Goal: Use online tool/utility: Utilize a website feature to perform a specific function

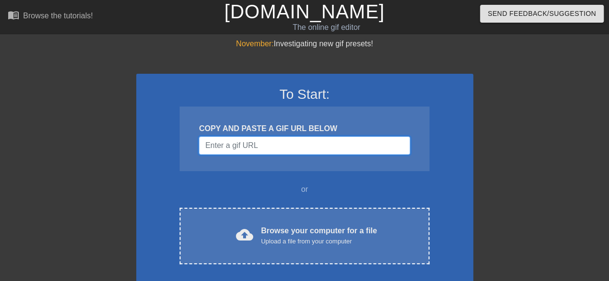
click at [234, 144] on input "Username" at bounding box center [304, 145] width 211 height 18
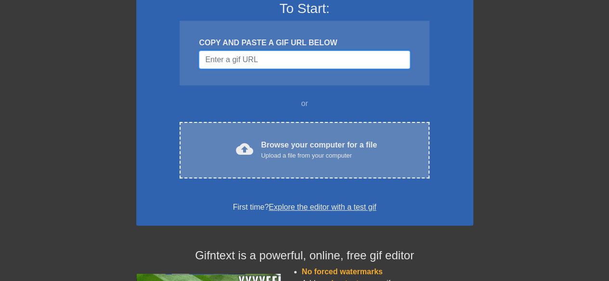
scroll to position [96, 0]
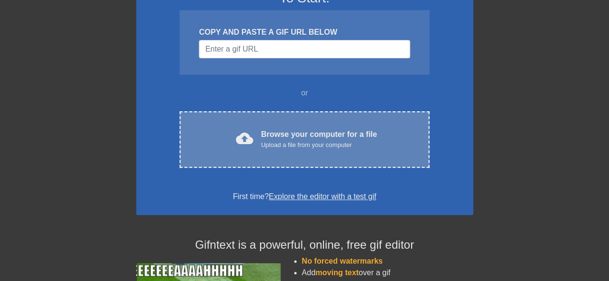
click at [252, 129] on span "cloud_upload" at bounding box center [244, 137] width 17 height 17
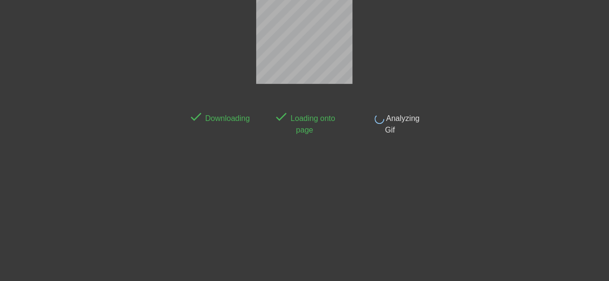
scroll to position [24, 0]
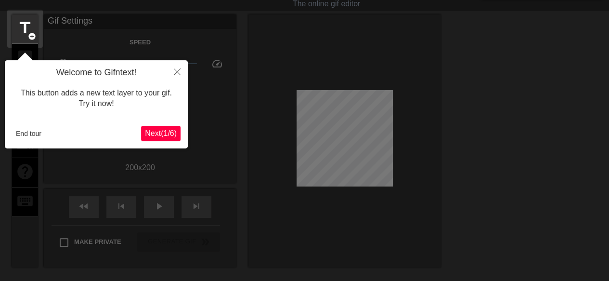
click at [168, 130] on span "Next ( 1 / 6 )" at bounding box center [161, 133] width 32 height 8
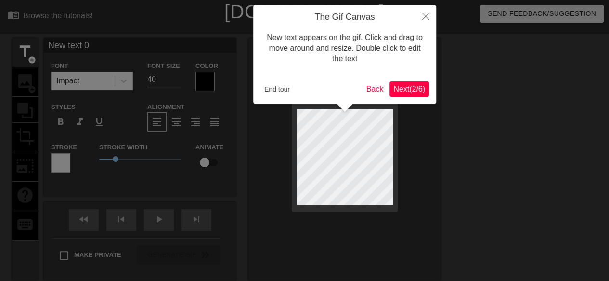
click at [400, 88] on span "Next ( 2 / 6 )" at bounding box center [409, 89] width 32 height 8
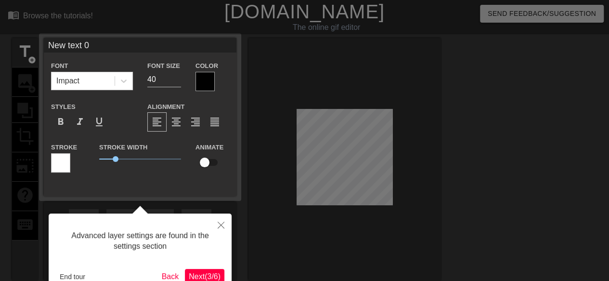
scroll to position [24, 0]
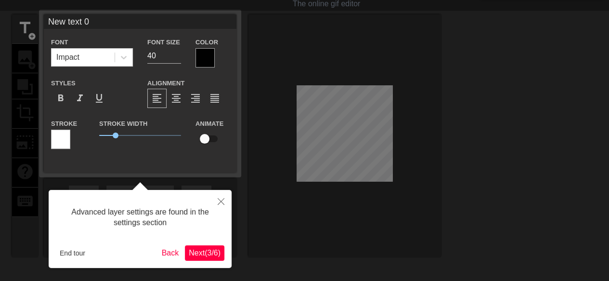
click at [192, 249] on span "Next ( 3 / 6 )" at bounding box center [205, 252] width 32 height 8
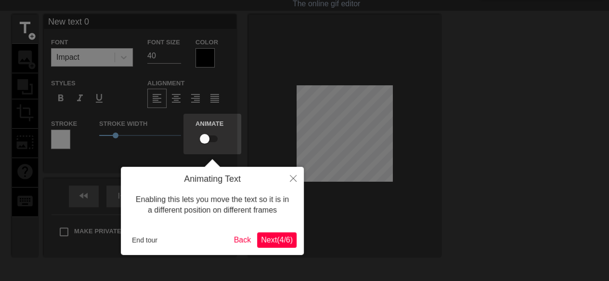
scroll to position [0, 0]
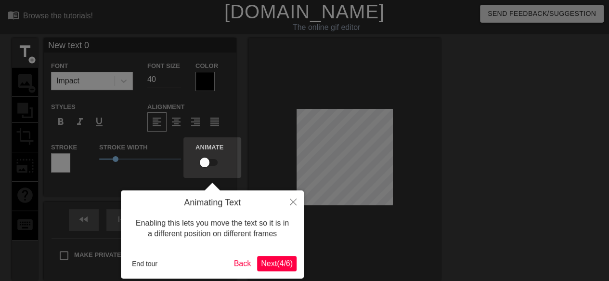
click at [276, 262] on span "Next ( 4 / 6 )" at bounding box center [277, 263] width 32 height 8
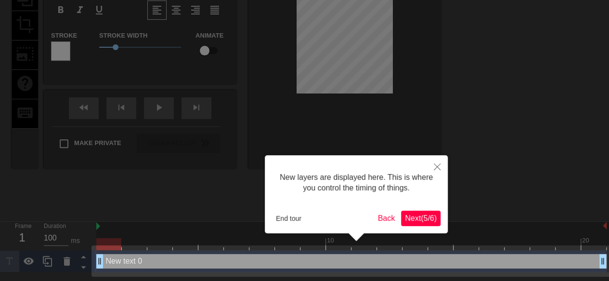
click at [411, 217] on span "Next ( 5 / 6 )" at bounding box center [421, 218] width 32 height 8
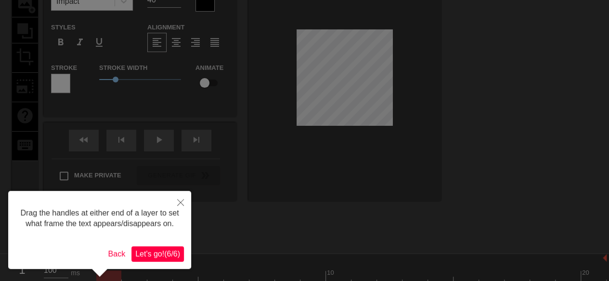
scroll to position [96, 0]
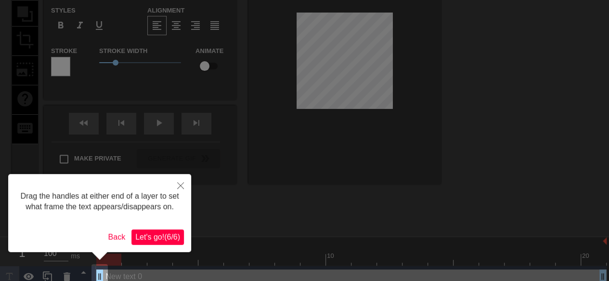
click at [168, 234] on span "Let's go! ( 6 / 6 )" at bounding box center [157, 236] width 45 height 8
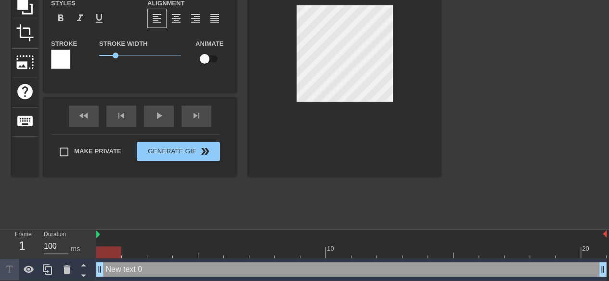
scroll to position [105, 0]
click at [124, 265] on div "New text 0 drag_handle drag_handle" at bounding box center [351, 268] width 510 height 14
click at [72, 269] on div at bounding box center [66, 268] width 19 height 21
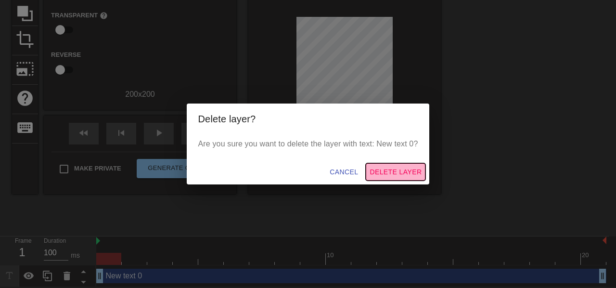
click at [397, 164] on button "Delete Layer" at bounding box center [396, 172] width 60 height 18
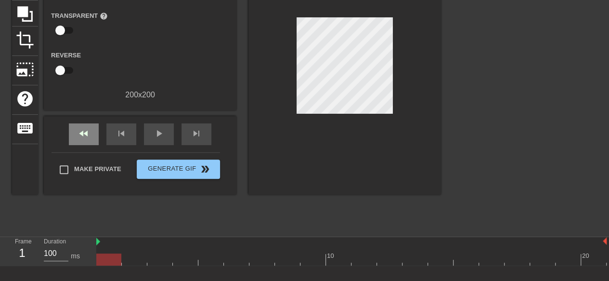
scroll to position [0, 0]
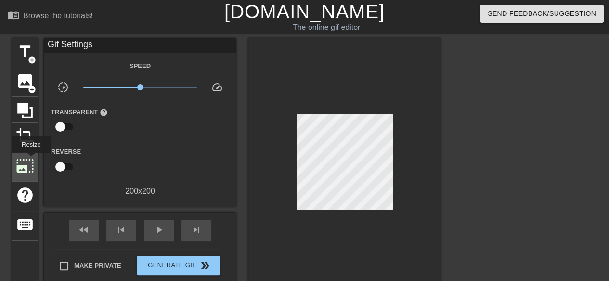
click at [30, 160] on span "photo_size_select_large" at bounding box center [25, 165] width 18 height 18
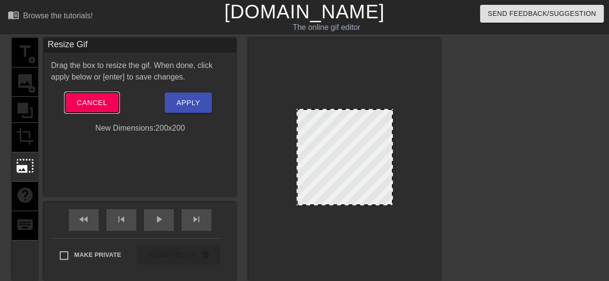
click at [99, 104] on span "Cancel" at bounding box center [92, 102] width 30 height 13
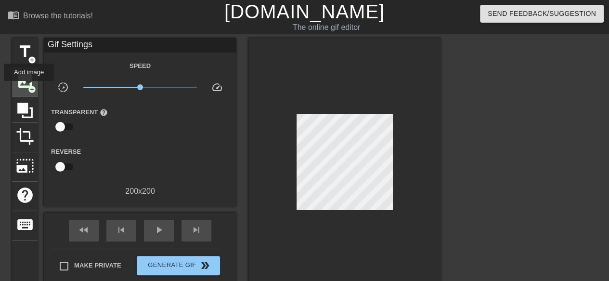
click at [29, 88] on span "add_circle" at bounding box center [32, 89] width 8 height 8
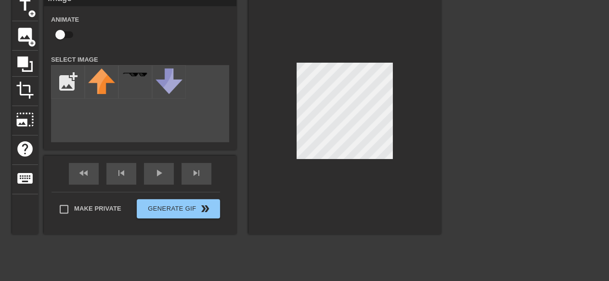
scroll to position [48, 0]
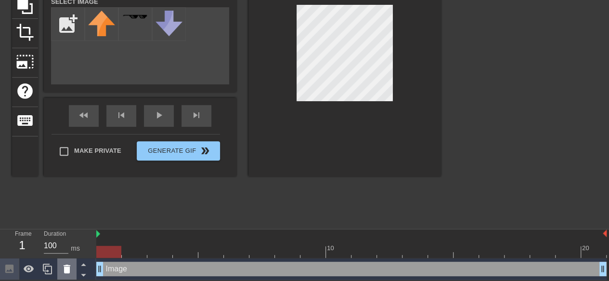
click at [68, 265] on icon at bounding box center [67, 268] width 7 height 9
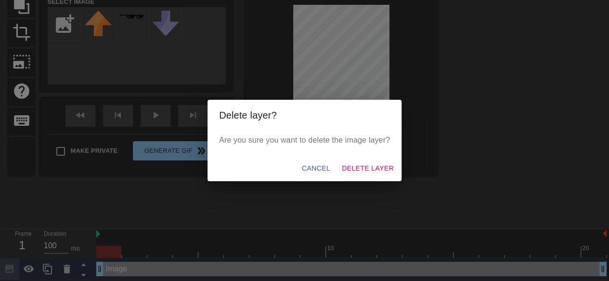
scroll to position [98, 0]
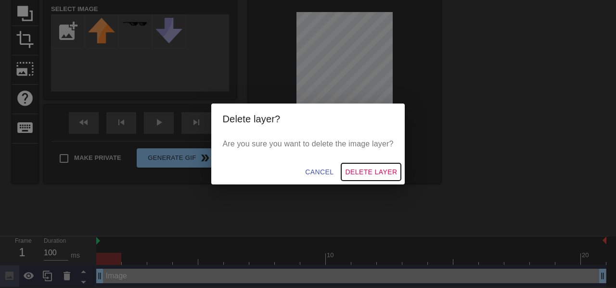
click at [386, 173] on span "Delete Layer" at bounding box center [371, 172] width 52 height 12
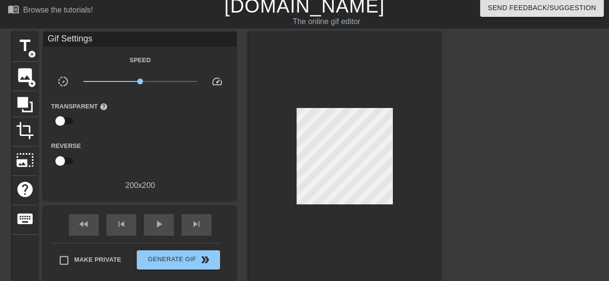
scroll to position [0, 0]
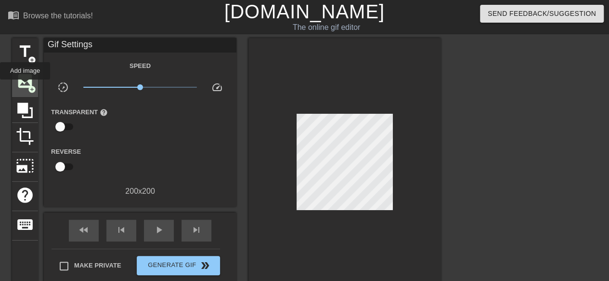
click at [25, 86] on span "image" at bounding box center [25, 81] width 18 height 18
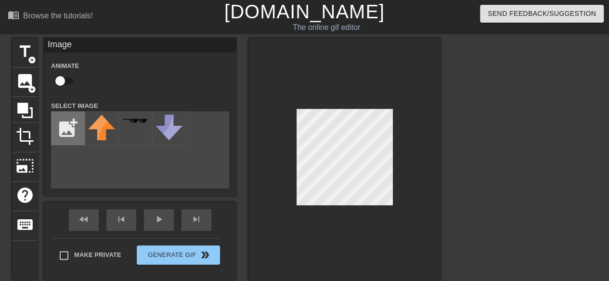
click at [72, 121] on input "file" at bounding box center [67, 128] width 33 height 33
type input "C:\fakepath\ezgif-232b4acb83125e.gif"
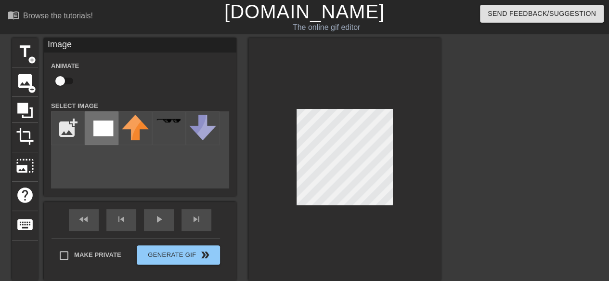
click at [107, 130] on img at bounding box center [101, 128] width 27 height 27
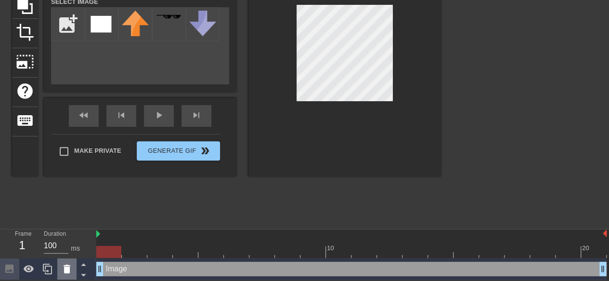
click at [71, 266] on icon at bounding box center [67, 269] width 12 height 12
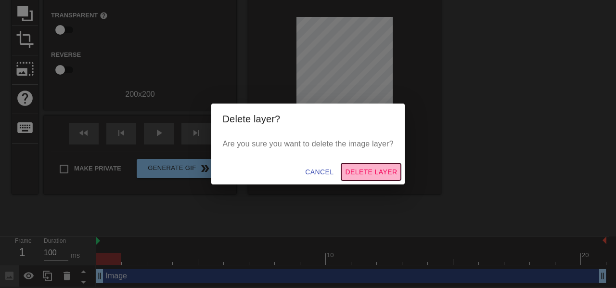
click at [376, 172] on span "Delete Layer" at bounding box center [371, 172] width 52 height 12
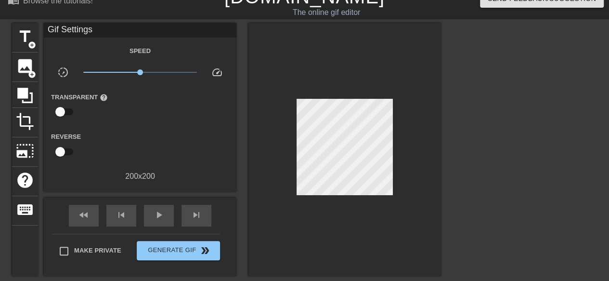
scroll to position [0, 0]
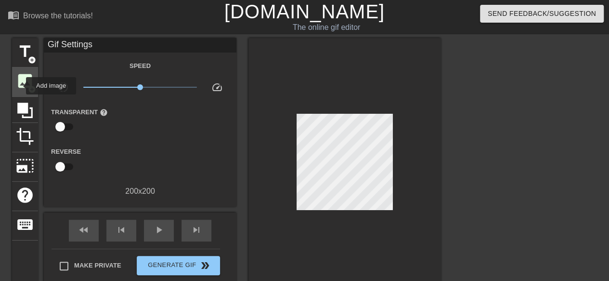
click at [20, 83] on span "image" at bounding box center [25, 81] width 18 height 18
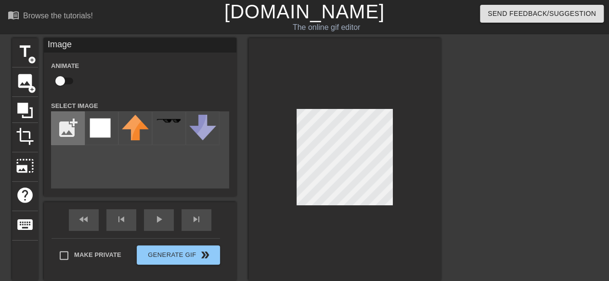
click at [64, 127] on input "file" at bounding box center [67, 128] width 33 height 33
type input "C:\fakepath\white (1).jpg"
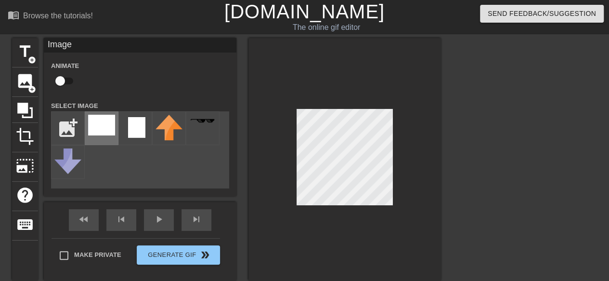
click at [85, 131] on div at bounding box center [102, 128] width 34 height 34
click at [453, 77] on div "title add_circle image add_circle crop photo_size_select_large help keyboard Im…" at bounding box center [304, 182] width 609 height 289
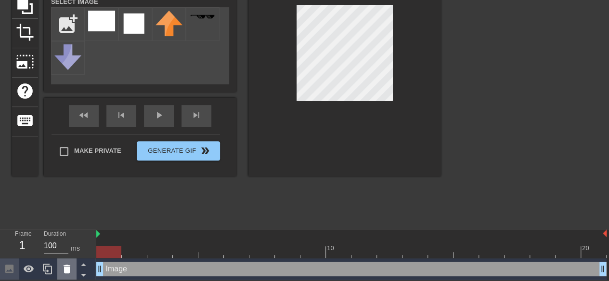
click at [72, 267] on icon at bounding box center [67, 269] width 12 height 12
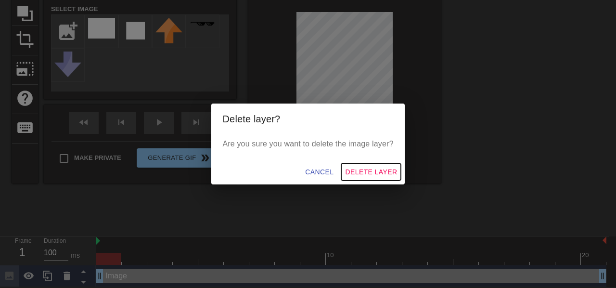
click at [375, 166] on span "Delete Layer" at bounding box center [371, 172] width 52 height 12
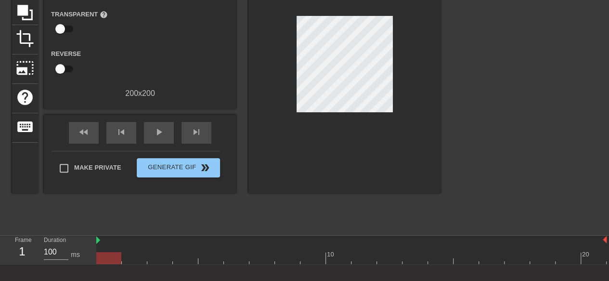
click at [96, 245] on div "Frame 1 Duration 100 ms" at bounding box center [48, 249] width 96 height 29
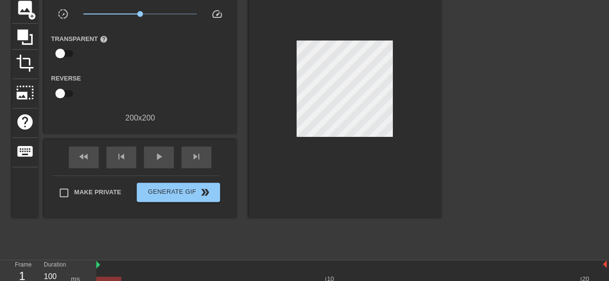
scroll to position [148, 0]
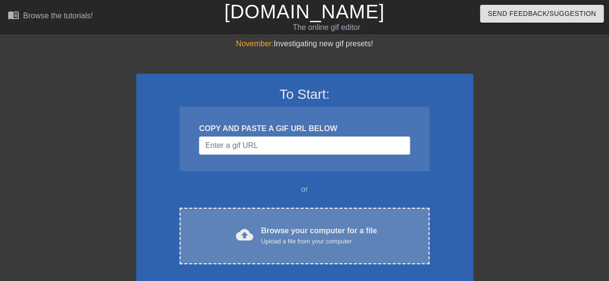
click at [310, 228] on div "Browse your computer for a file Upload a file from your computer" at bounding box center [319, 235] width 116 height 21
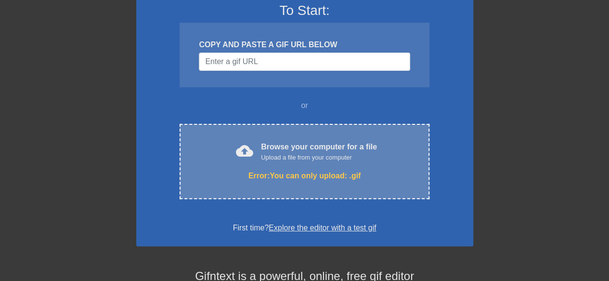
scroll to position [96, 0]
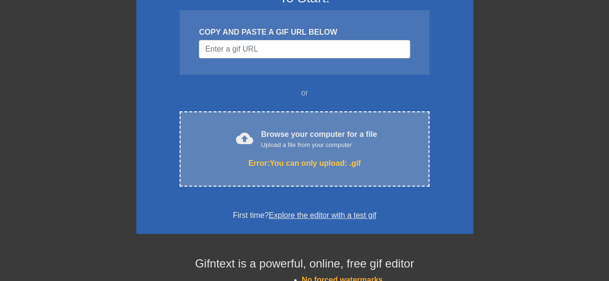
click at [299, 143] on div "Upload a file from your computer" at bounding box center [319, 145] width 116 height 10
click at [299, 146] on div "Upload a file from your computer" at bounding box center [319, 145] width 116 height 10
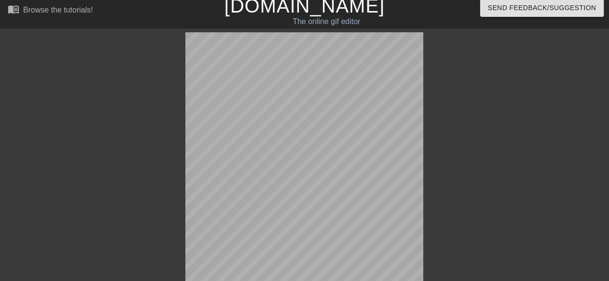
scroll to position [24, 0]
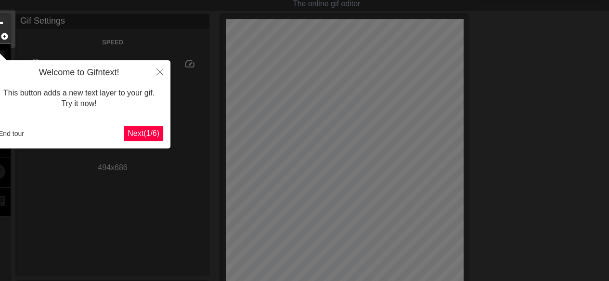
click at [133, 136] on span "Next ( 1 / 6 )" at bounding box center [144, 133] width 32 height 8
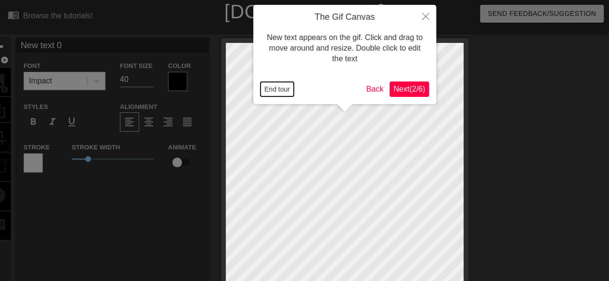
click at [280, 90] on button "End tour" at bounding box center [276, 89] width 33 height 14
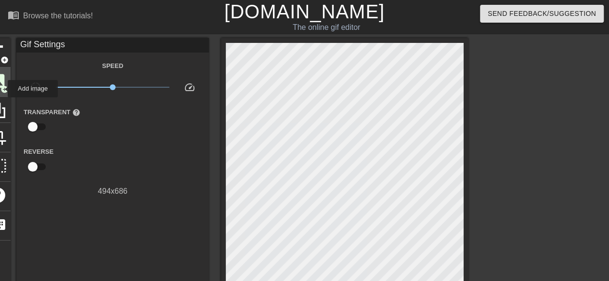
click at [1, 89] on span "add_circle" at bounding box center [4, 89] width 8 height 8
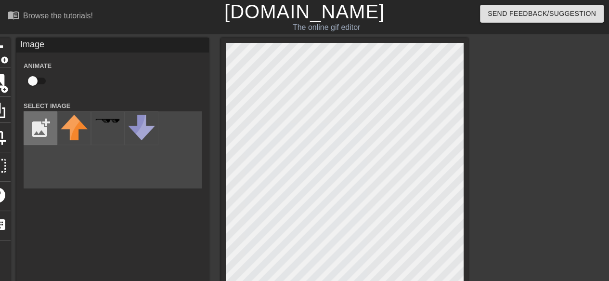
click at [42, 128] on input "file" at bounding box center [40, 128] width 33 height 33
type input "C:\fakepath\diamond-line-free-vector.webp"
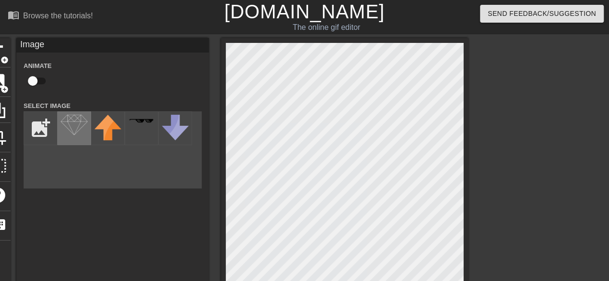
click at [71, 133] on img at bounding box center [74, 125] width 27 height 20
click at [532, 137] on div at bounding box center [552, 182] width 144 height 289
click at [487, 153] on div at bounding box center [552, 182] width 144 height 289
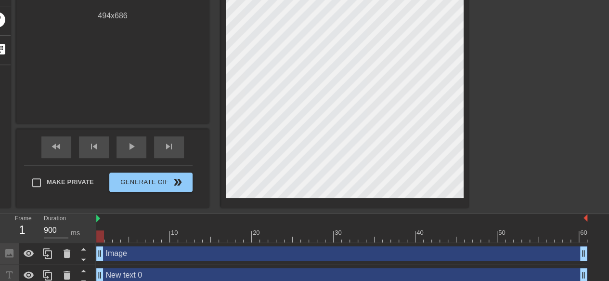
scroll to position [182, 0]
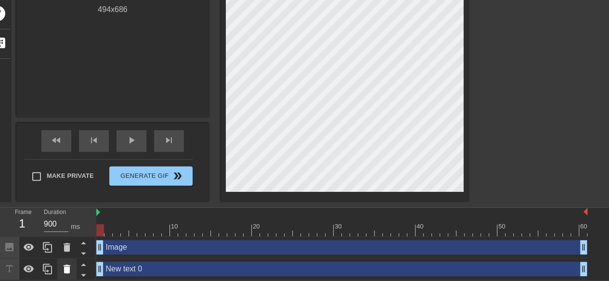
click at [66, 264] on icon at bounding box center [67, 268] width 7 height 9
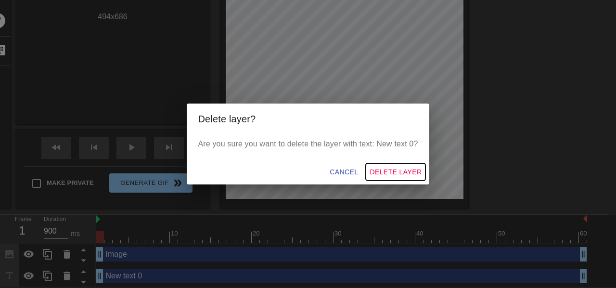
click at [388, 172] on span "Delete Layer" at bounding box center [396, 172] width 52 height 12
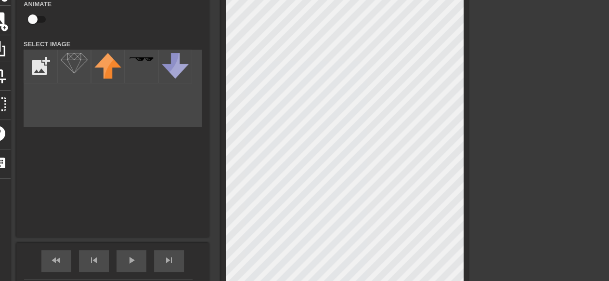
scroll to position [0, 0]
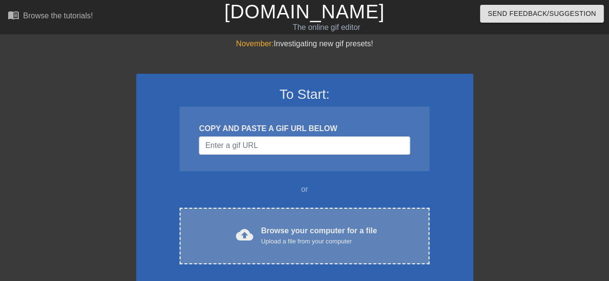
click at [310, 231] on div "Browse your computer for a file Upload a file from your computer" at bounding box center [319, 235] width 116 height 21
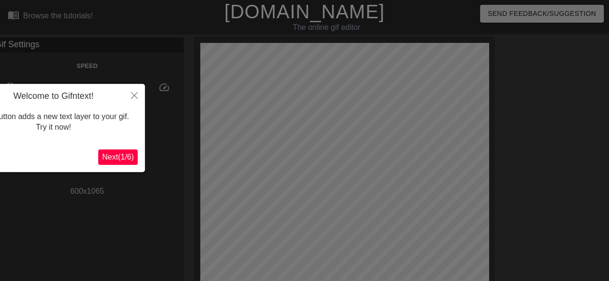
scroll to position [24, 0]
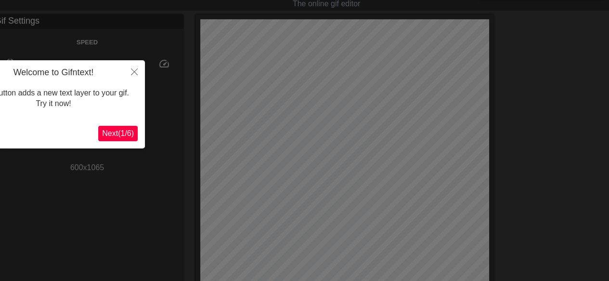
click at [115, 132] on span "Next ( 1 / 6 )" at bounding box center [118, 133] width 32 height 8
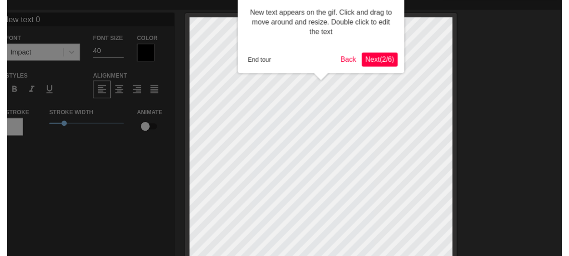
scroll to position [0, 0]
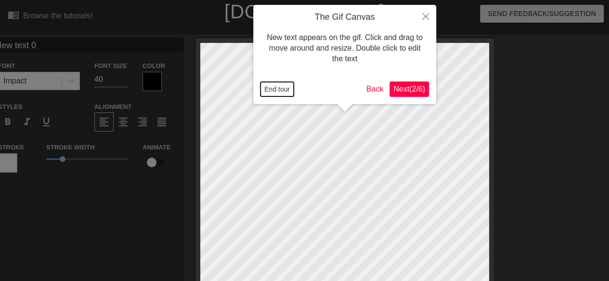
click at [273, 89] on button "End tour" at bounding box center [276, 89] width 33 height 14
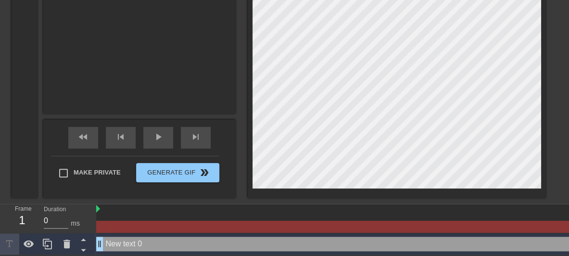
scroll to position [373, 0]
click at [64, 238] on icon at bounding box center [67, 244] width 12 height 12
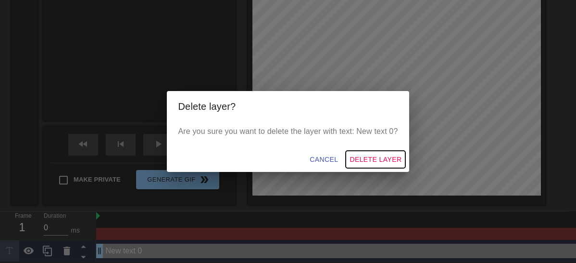
click at [366, 156] on span "Delete Layer" at bounding box center [376, 160] width 52 height 12
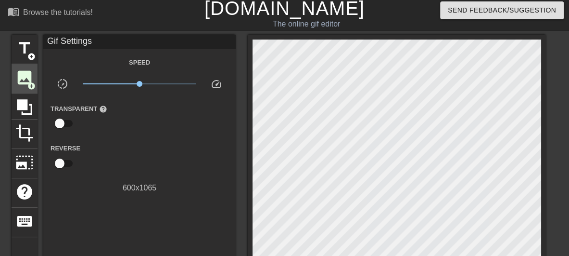
scroll to position [0, 0]
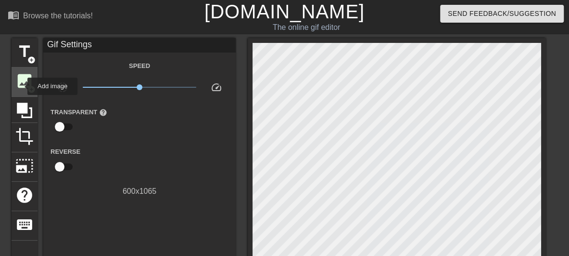
click at [21, 86] on span "image" at bounding box center [24, 81] width 18 height 18
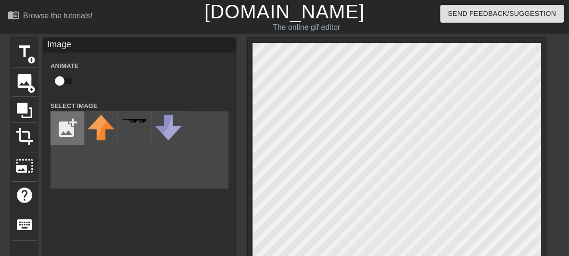
click at [58, 124] on input "file" at bounding box center [67, 128] width 33 height 33
type input "C:\fakepath\ezgif-26996c9886f592.gif"
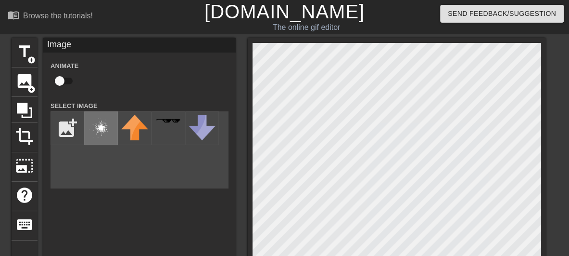
click at [106, 134] on img at bounding box center [101, 128] width 27 height 27
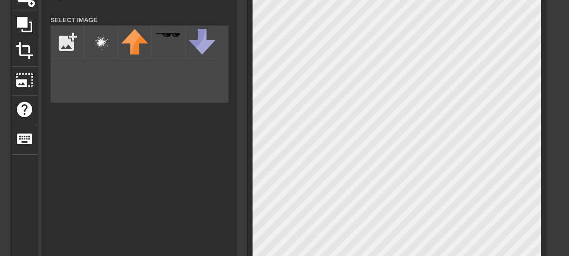
scroll to position [96, 0]
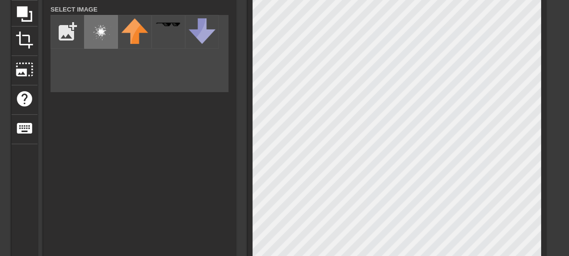
click at [101, 37] on img at bounding box center [101, 31] width 27 height 27
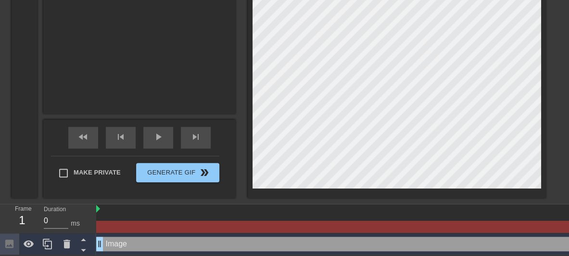
click at [96, 204] on div "Frame 1 Duration 0 ms" at bounding box center [48, 218] width 96 height 29
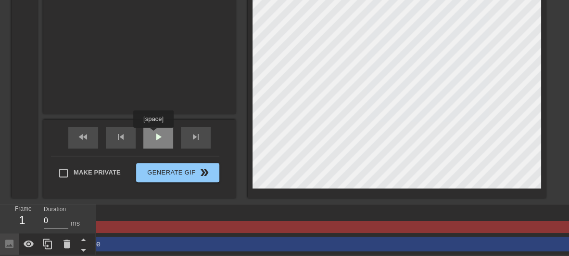
click at [153, 134] on span "play_arrow" at bounding box center [159, 137] width 12 height 12
click at [148, 133] on div "pause" at bounding box center [158, 138] width 30 height 22
drag, startPoint x: 98, startPoint y: 237, endPoint x: 115, endPoint y: 237, distance: 17.8
drag, startPoint x: 102, startPoint y: 239, endPoint x: 128, endPoint y: 239, distance: 25.5
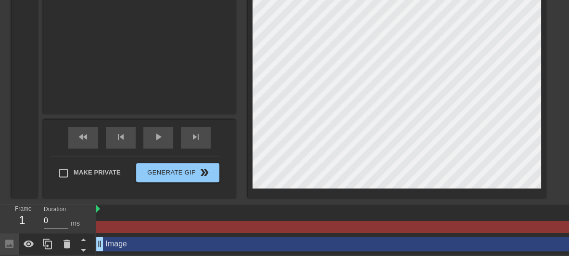
drag, startPoint x: 96, startPoint y: 203, endPoint x: 121, endPoint y: 203, distance: 25.0
click at [99, 205] on img at bounding box center [98, 209] width 4 height 8
drag, startPoint x: 568, startPoint y: 238, endPoint x: 514, endPoint y: 238, distance: 53.9
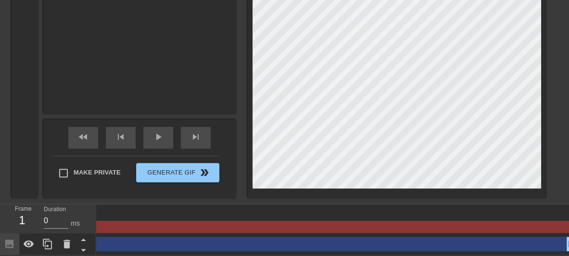
scroll to position [0, 0]
click at [23, 214] on div "1" at bounding box center [22, 219] width 14 height 17
click at [66, 213] on input "1" at bounding box center [56, 220] width 25 height 15
click at [66, 213] on input "2" at bounding box center [56, 220] width 25 height 15
click at [66, 213] on input "3" at bounding box center [56, 220] width 25 height 15
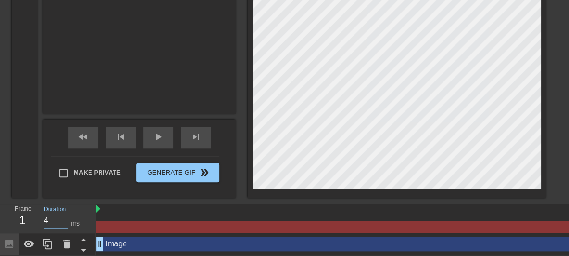
click at [66, 213] on input "4" at bounding box center [56, 220] width 25 height 15
click at [66, 213] on input "5" at bounding box center [56, 220] width 25 height 15
click at [66, 213] on input "6" at bounding box center [56, 220] width 25 height 15
click at [66, 213] on input "7" at bounding box center [56, 220] width 25 height 15
click at [66, 213] on input "8" at bounding box center [56, 220] width 25 height 15
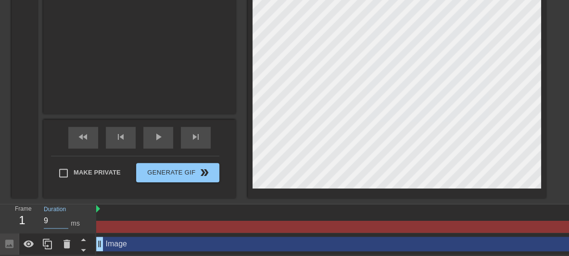
click at [66, 213] on input "9" at bounding box center [56, 220] width 25 height 15
type input "10"
click at [66, 213] on input "10" at bounding box center [56, 220] width 25 height 15
click at [143, 134] on div "play_arrow" at bounding box center [158, 138] width 30 height 22
click at [143, 134] on div "pause" at bounding box center [158, 138] width 30 height 22
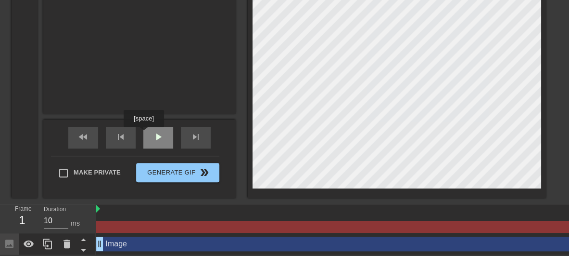
click at [143, 134] on div "play_arrow" at bounding box center [158, 138] width 30 height 22
click at [143, 134] on div "pause" at bounding box center [158, 138] width 30 height 22
click at [119, 132] on span "skip_previous" at bounding box center [121, 137] width 12 height 12
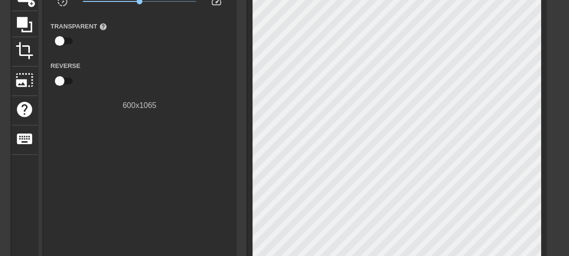
scroll to position [85, 0]
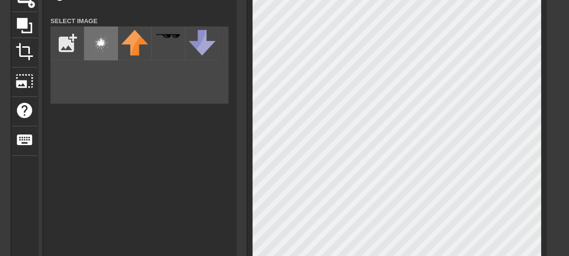
click at [97, 41] on img at bounding box center [101, 43] width 27 height 27
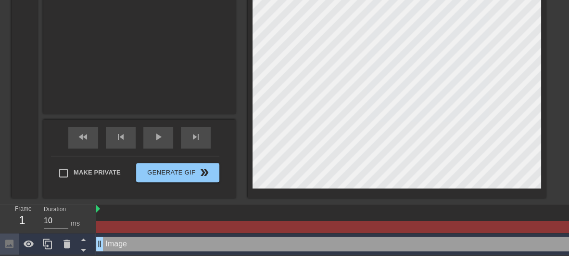
scroll to position [373, 0]
click at [87, 243] on icon at bounding box center [83, 249] width 12 height 12
click at [86, 233] on icon at bounding box center [83, 239] width 12 height 12
click at [52, 242] on icon at bounding box center [48, 244] width 12 height 12
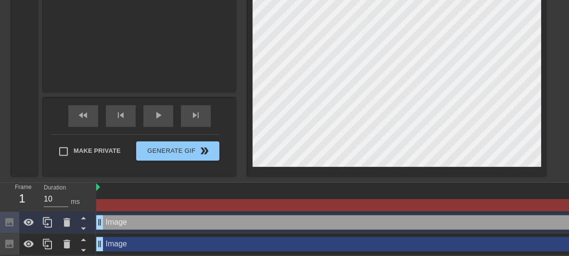
scroll to position [395, 0]
click at [14, 238] on icon at bounding box center [9, 243] width 11 height 11
click at [24, 190] on div "1" at bounding box center [22, 198] width 14 height 17
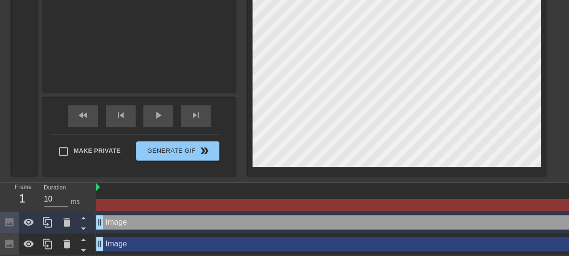
click at [24, 190] on div "1" at bounding box center [22, 198] width 14 height 17
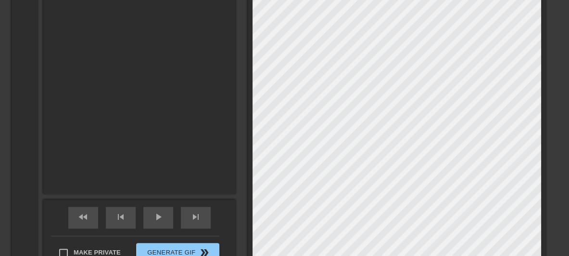
scroll to position [337, 0]
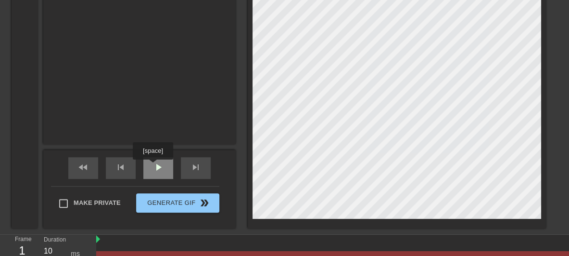
click at [150, 166] on div "play_arrow" at bounding box center [158, 168] width 30 height 22
click at [150, 166] on div "pause" at bounding box center [158, 168] width 30 height 22
click at [150, 166] on div "play_arrow" at bounding box center [158, 168] width 30 height 22
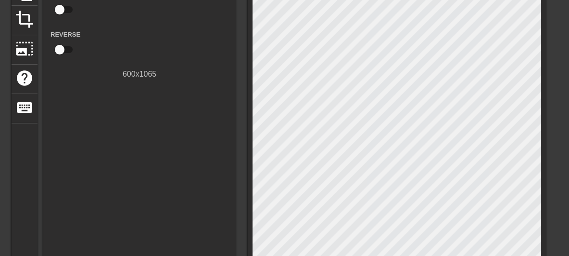
scroll to position [0, 0]
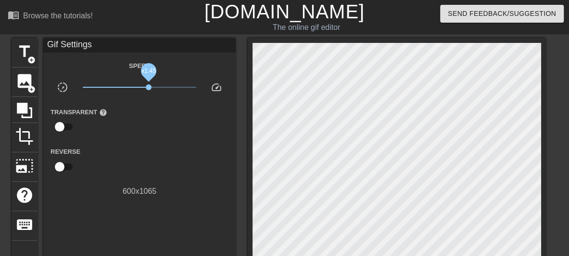
click at [149, 89] on span "x1.45" at bounding box center [140, 87] width 114 height 12
click at [60, 126] on input "checkbox" at bounding box center [59, 126] width 55 height 18
checkbox input "true"
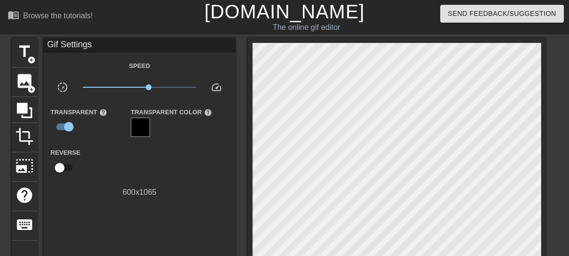
click at [124, 128] on div "Transparent Color help" at bounding box center [172, 121] width 96 height 31
click at [144, 128] on div at bounding box center [140, 126] width 19 height 19
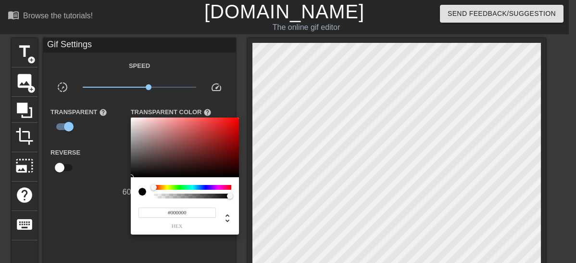
click at [137, 197] on div "#000000 hex" at bounding box center [185, 205] width 108 height 57
type input "0"
drag, startPoint x: 226, startPoint y: 196, endPoint x: 124, endPoint y: 196, distance: 102.0
click at [124, 196] on div "0 r 0 g 0 b 0 a" at bounding box center [288, 131] width 576 height 263
click at [276, 172] on div at bounding box center [288, 131] width 576 height 263
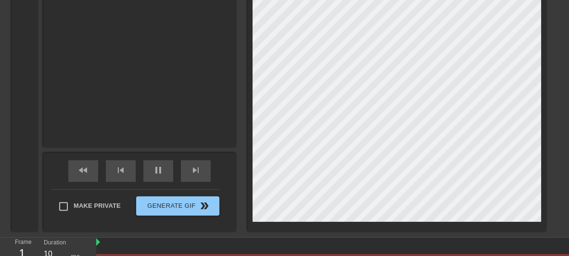
scroll to position [337, 0]
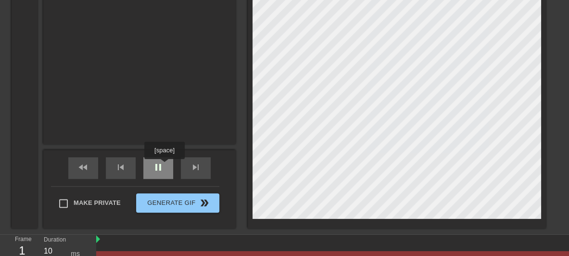
click at [164, 166] on div "pause" at bounding box center [158, 168] width 30 height 22
click at [164, 166] on div "play_arrow" at bounding box center [158, 168] width 30 height 22
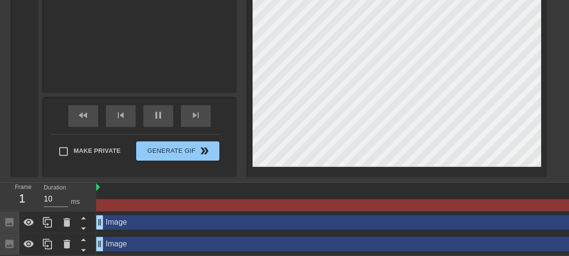
scroll to position [395, 0]
click at [158, 115] on div "pause" at bounding box center [158, 116] width 30 height 22
click at [66, 194] on input "9" at bounding box center [56, 198] width 25 height 15
click at [66, 193] on input "8" at bounding box center [56, 198] width 25 height 15
click at [66, 193] on input "7" at bounding box center [56, 198] width 25 height 15
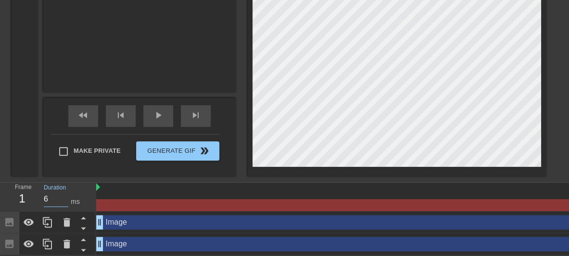
click at [66, 193] on input "6" at bounding box center [56, 198] width 25 height 15
click at [66, 193] on input "5" at bounding box center [56, 198] width 25 height 15
click at [66, 193] on input "4" at bounding box center [56, 198] width 25 height 15
click at [66, 194] on input "3" at bounding box center [56, 198] width 25 height 15
click at [68, 194] on input "2" at bounding box center [56, 198] width 25 height 15
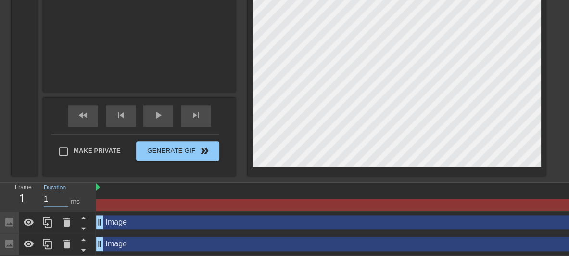
click at [68, 193] on input "1" at bounding box center [56, 198] width 25 height 15
type input "0"
click at [68, 193] on input "0" at bounding box center [56, 198] width 25 height 15
click at [30, 217] on icon at bounding box center [29, 222] width 12 height 12
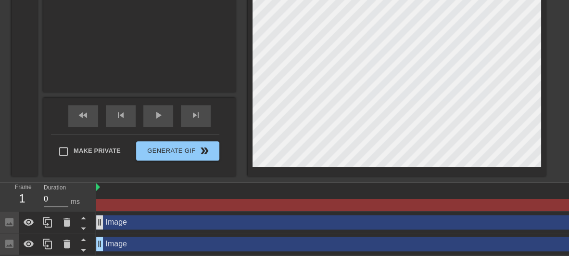
click at [104, 218] on div "Image drag_handle drag_handle" at bounding box center [353, 222] width 515 height 14
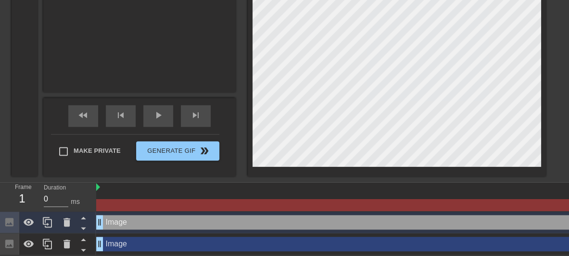
drag, startPoint x: 102, startPoint y: 215, endPoint x: 138, endPoint y: 218, distance: 35.7
drag, startPoint x: 102, startPoint y: 216, endPoint x: 95, endPoint y: 217, distance: 6.8
click at [47, 218] on div "Frame 1 Duration 0 ms Image drag_handle drag_handle Image drag_handle drag_hand…" at bounding box center [284, 218] width 569 height 72
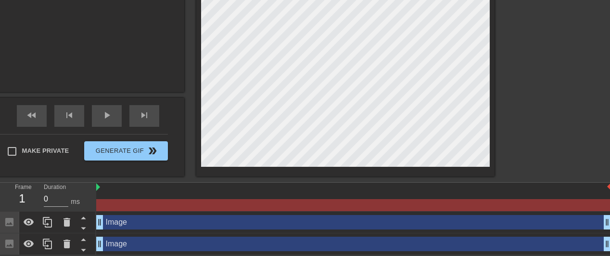
scroll to position [390, 40]
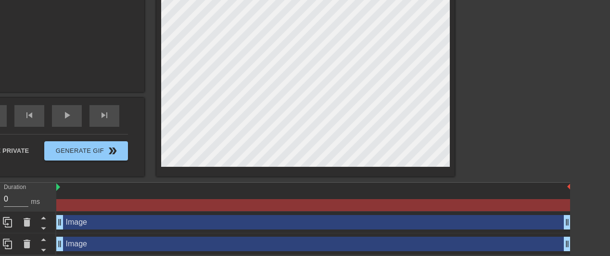
drag, startPoint x: 572, startPoint y: 185, endPoint x: 537, endPoint y: 190, distance: 35.0
drag, startPoint x: 570, startPoint y: 185, endPoint x: 566, endPoint y: 167, distance: 18.6
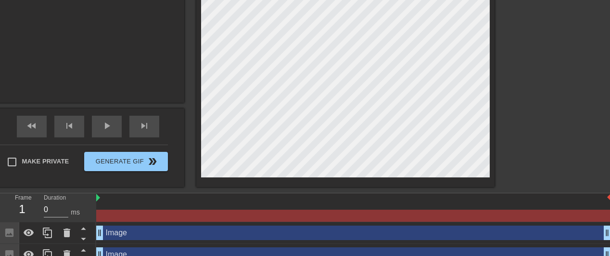
scroll to position [390, 0]
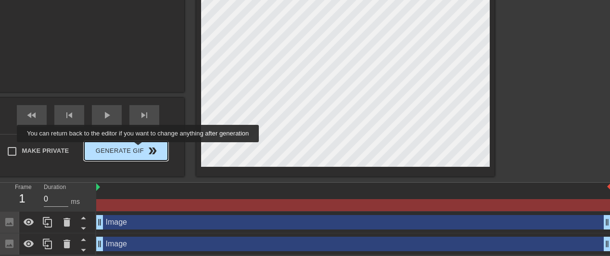
click at [138, 148] on span "Generate Gif double_arrow" at bounding box center [126, 151] width 76 height 12
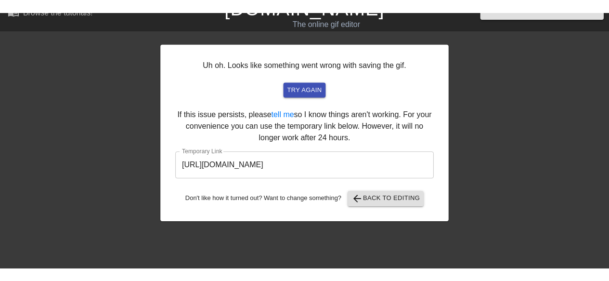
scroll to position [0, 0]
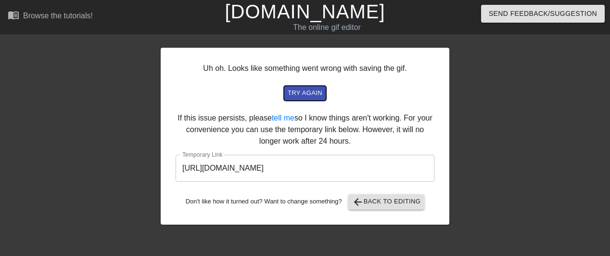
click at [319, 94] on span "try again" at bounding box center [305, 93] width 35 height 11
click at [378, 201] on span "arrow_back Back to Editing" at bounding box center [386, 202] width 69 height 12
